Goal: Transaction & Acquisition: Subscribe to service/newsletter

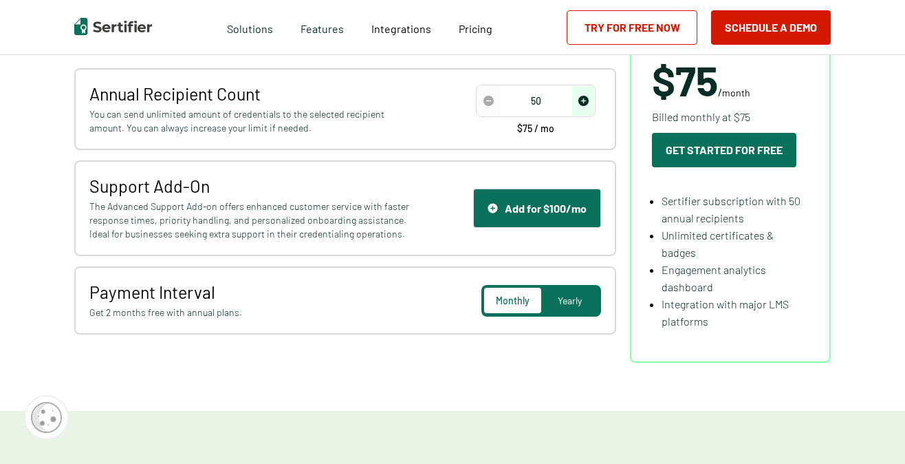
scroll to position [275, 0]
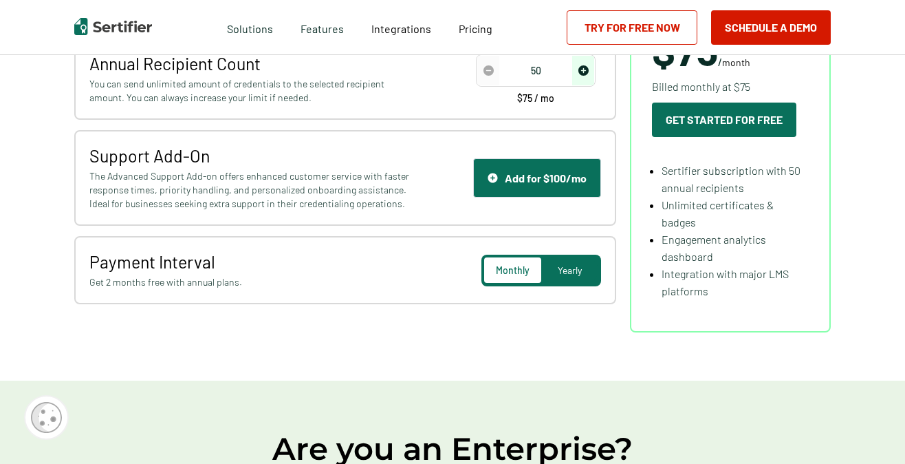
click at [506, 267] on span "Monthly" at bounding box center [513, 270] width 34 height 12
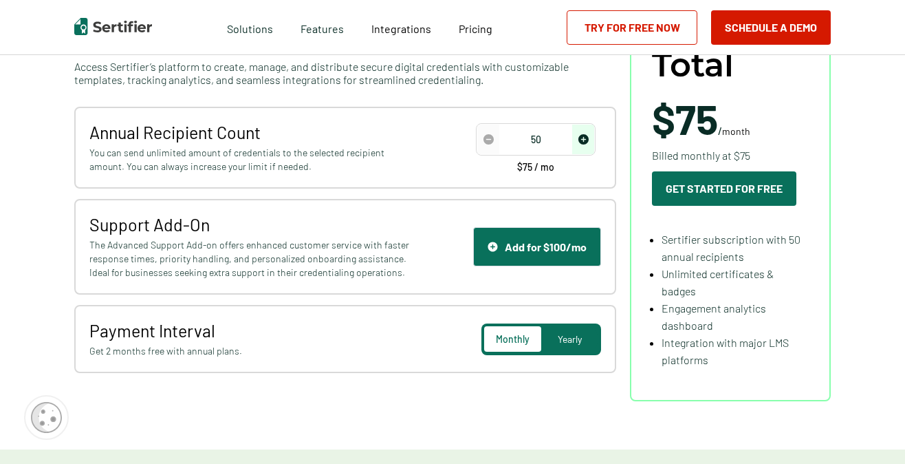
scroll to position [138, 0]
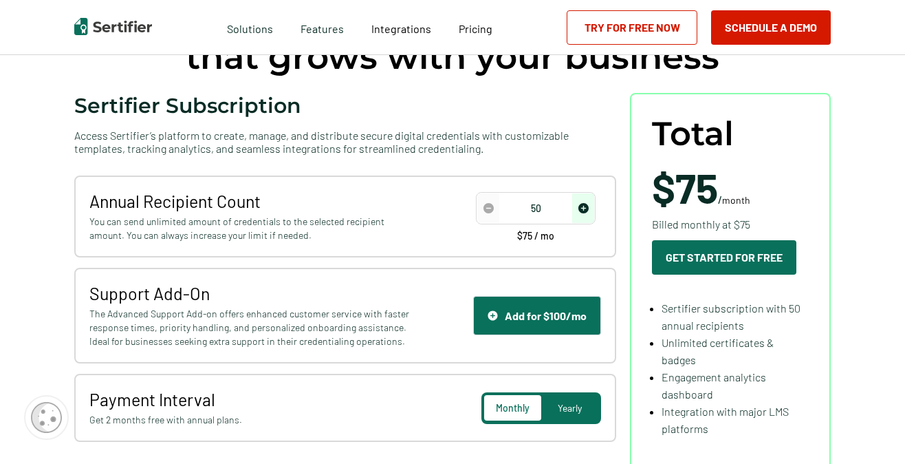
drag, startPoint x: 535, startPoint y: 207, endPoint x: 553, endPoint y: 206, distance: 17.2
click at [553, 206] on input "50" at bounding box center [536, 208] width 117 height 21
type input "500"
click at [452, 268] on div "Support Add-On The Advanced Support Add-on offers enhanced customer service wit…" at bounding box center [345, 316] width 542 height 96
click at [537, 314] on div "Add for $100/mo" at bounding box center [537, 315] width 99 height 13
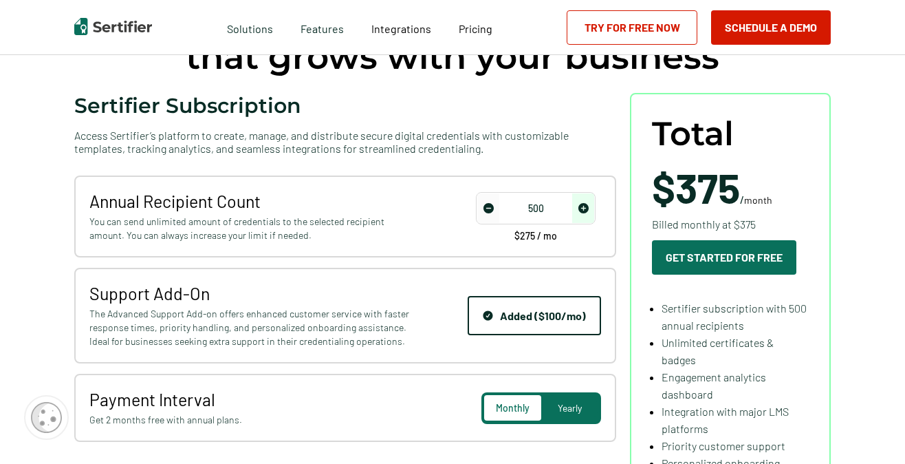
click at [552, 322] on button "Added ($100/mo)" at bounding box center [534, 315] width 133 height 39
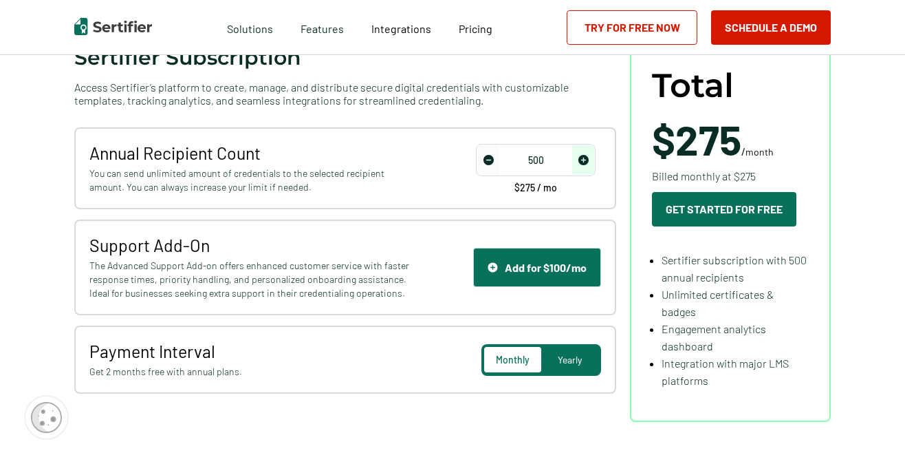
scroll to position [206, 0]
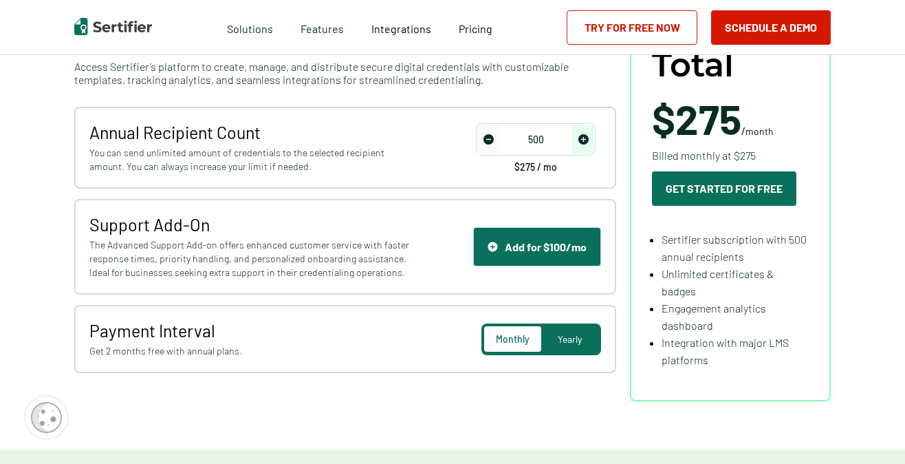
click at [570, 245] on div "Add for $100/mo" at bounding box center [537, 246] width 99 height 13
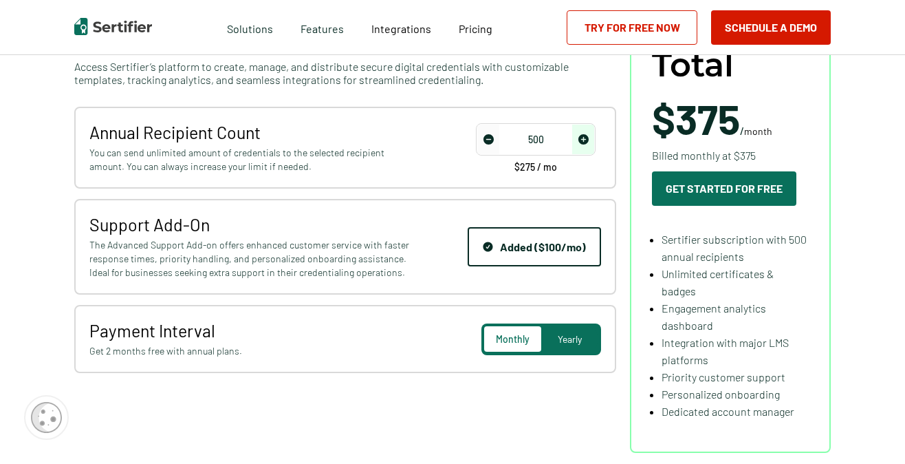
click at [579, 340] on span "Yearly" at bounding box center [570, 339] width 24 height 12
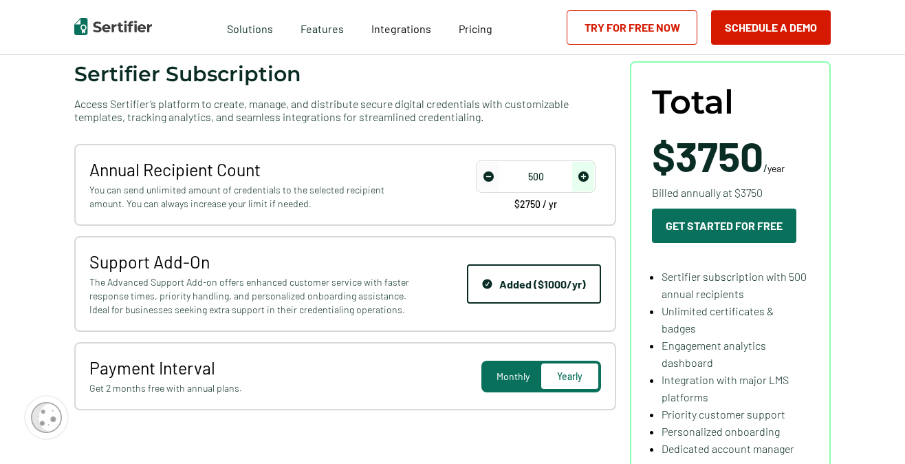
scroll to position [138, 0]
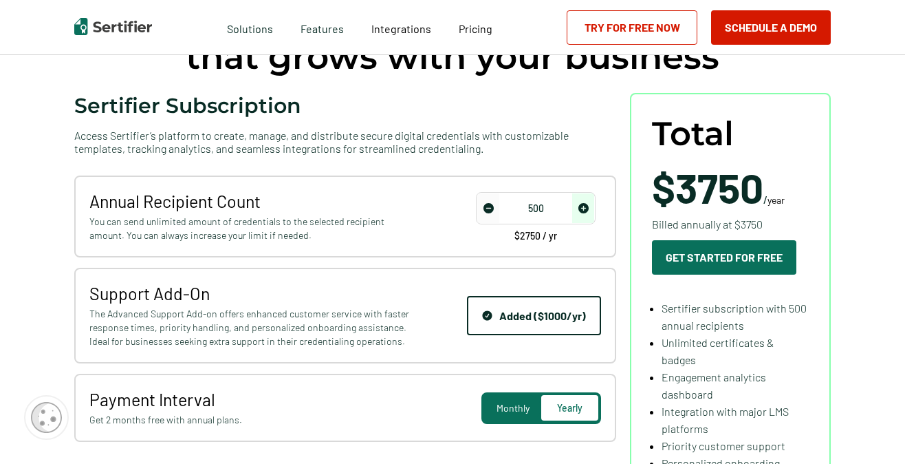
click at [517, 405] on span "Monthly" at bounding box center [513, 408] width 33 height 12
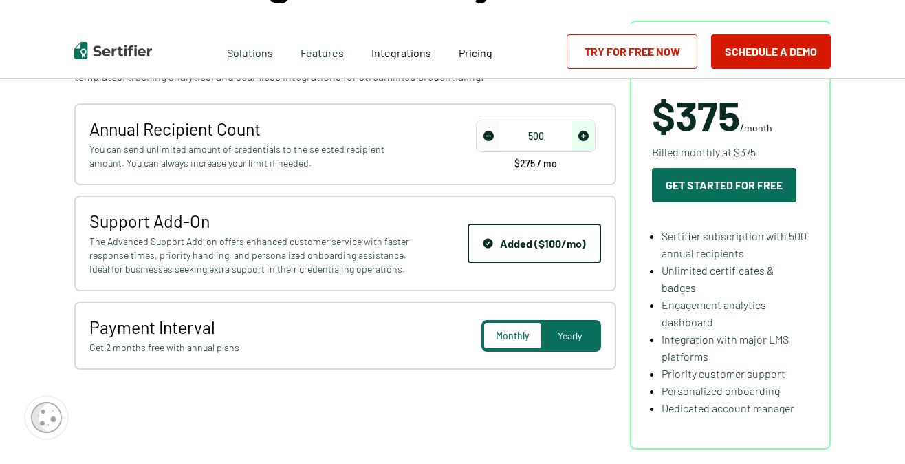
scroll to position [0, 0]
